Goal: Check status: Check status

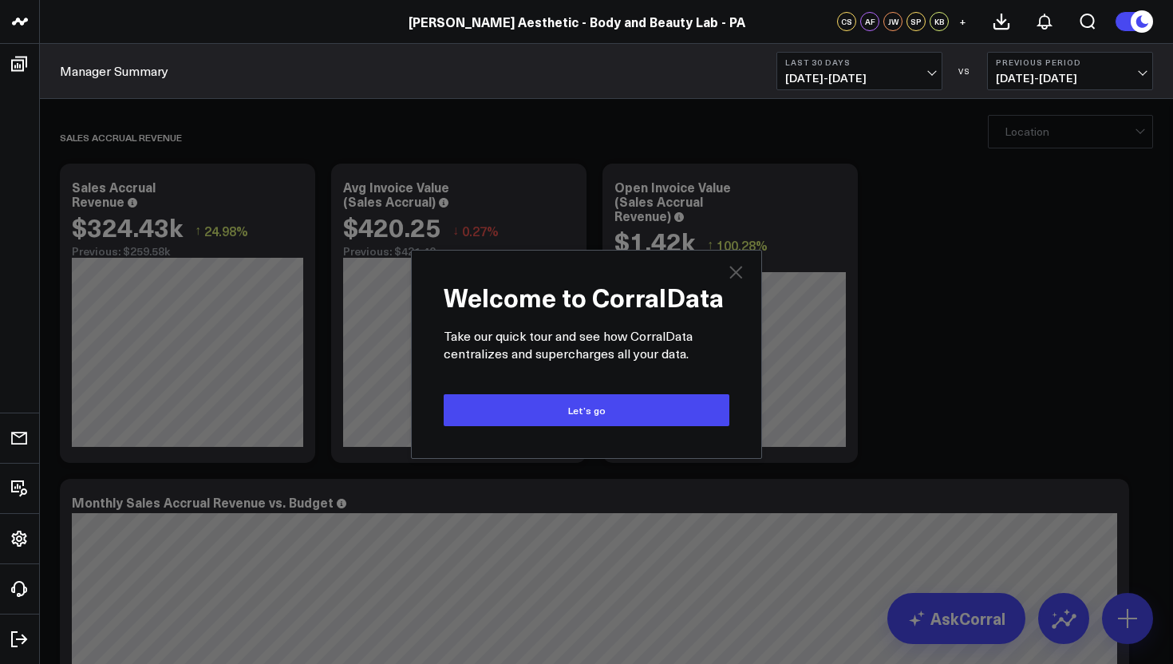
click at [735, 273] on icon "Close" at bounding box center [735, 272] width 13 height 13
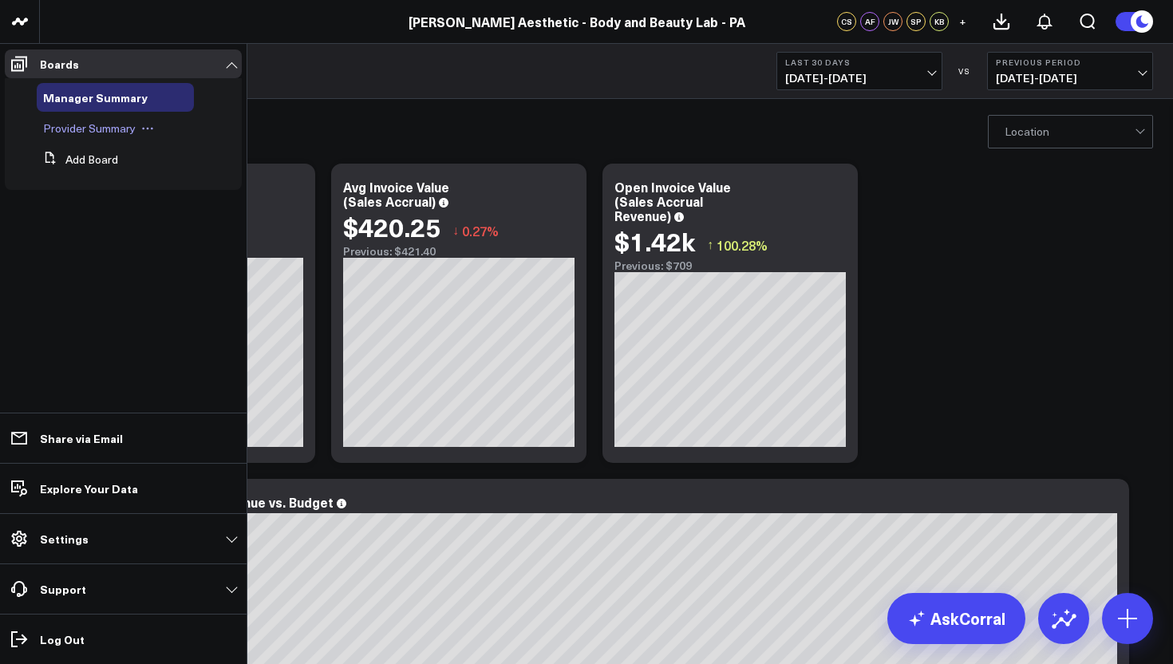
click at [96, 128] on span "Provider Summary" at bounding box center [89, 128] width 93 height 15
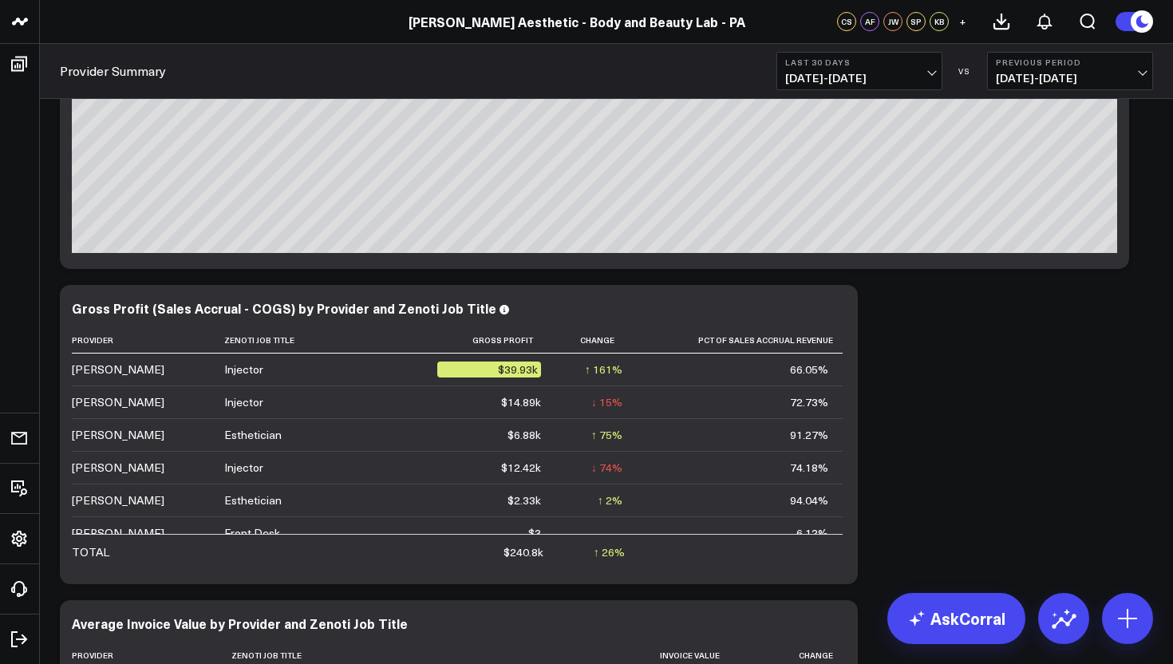
click at [1147, 70] on button "Previous Period [DATE] - [DATE]" at bounding box center [1070, 71] width 166 height 38
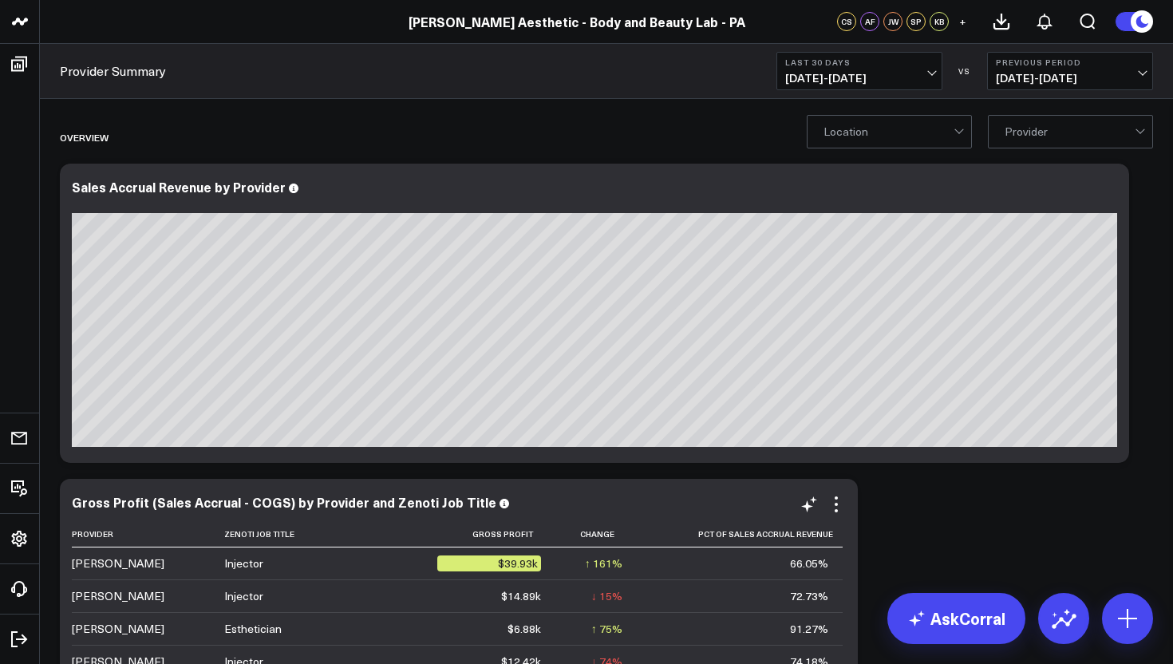
click at [122, 568] on div "[PERSON_NAME]" at bounding box center [118, 563] width 93 height 16
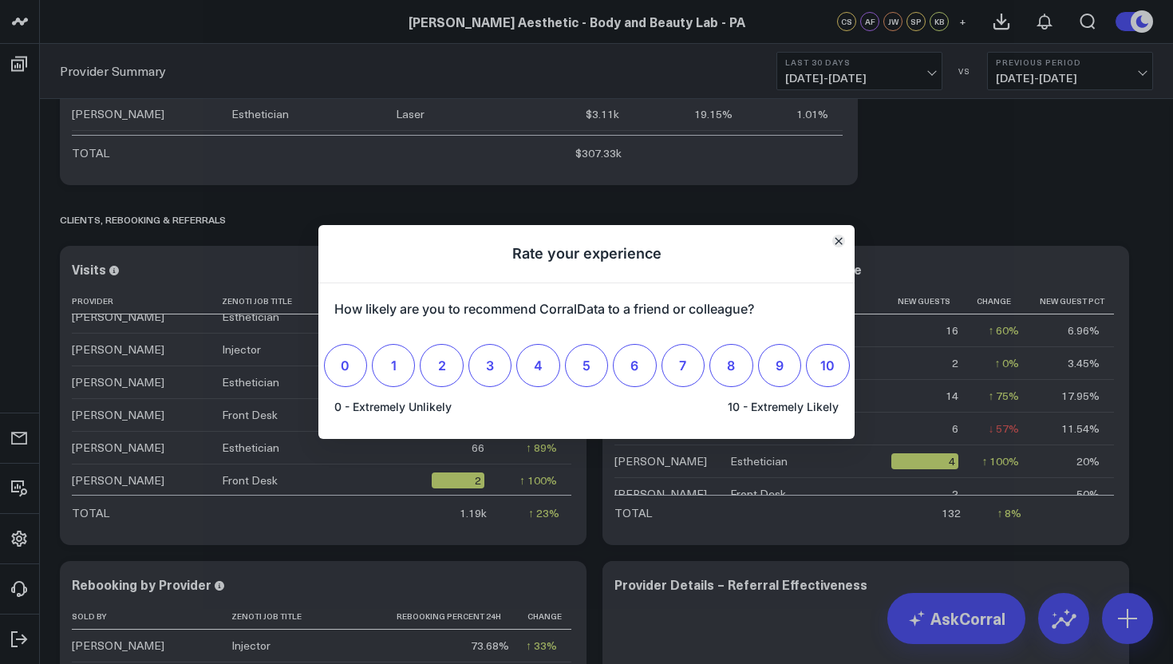
click at [837, 239] on icon "Close" at bounding box center [839, 241] width 6 height 6
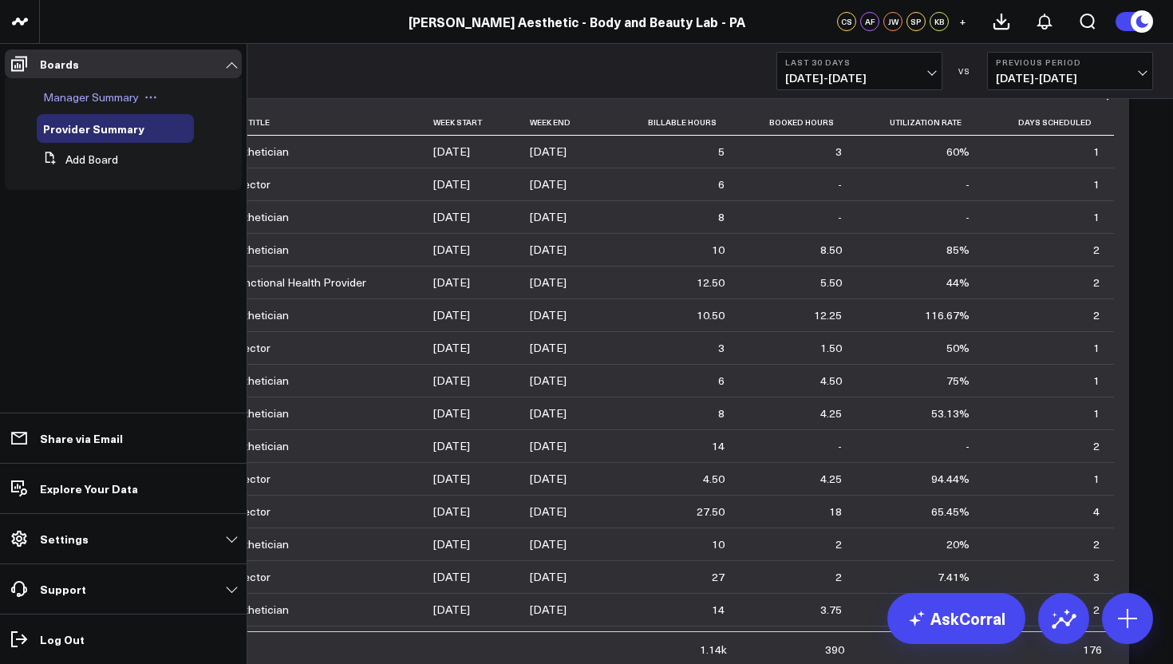
click at [90, 101] on span "Manager Summary" at bounding box center [91, 96] width 96 height 15
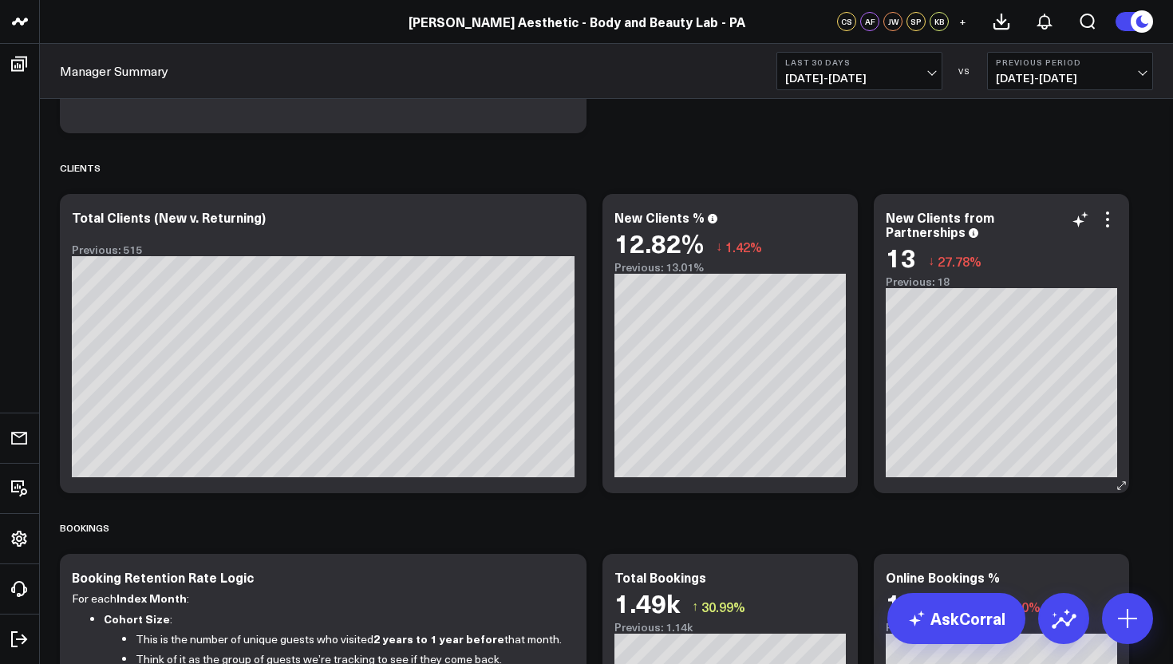
scroll to position [1273, 0]
